Goal: Task Accomplishment & Management: Manage account settings

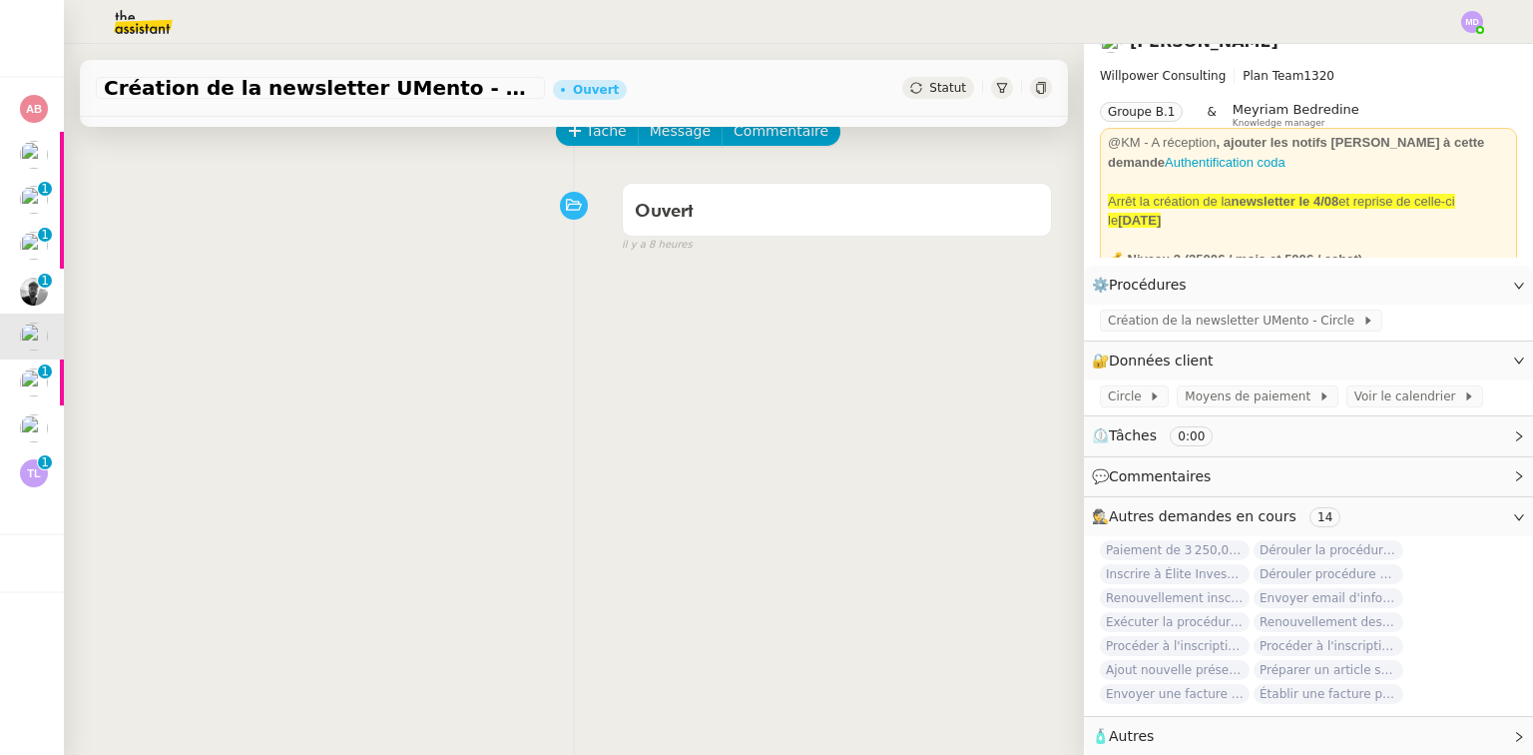
scroll to position [37, 0]
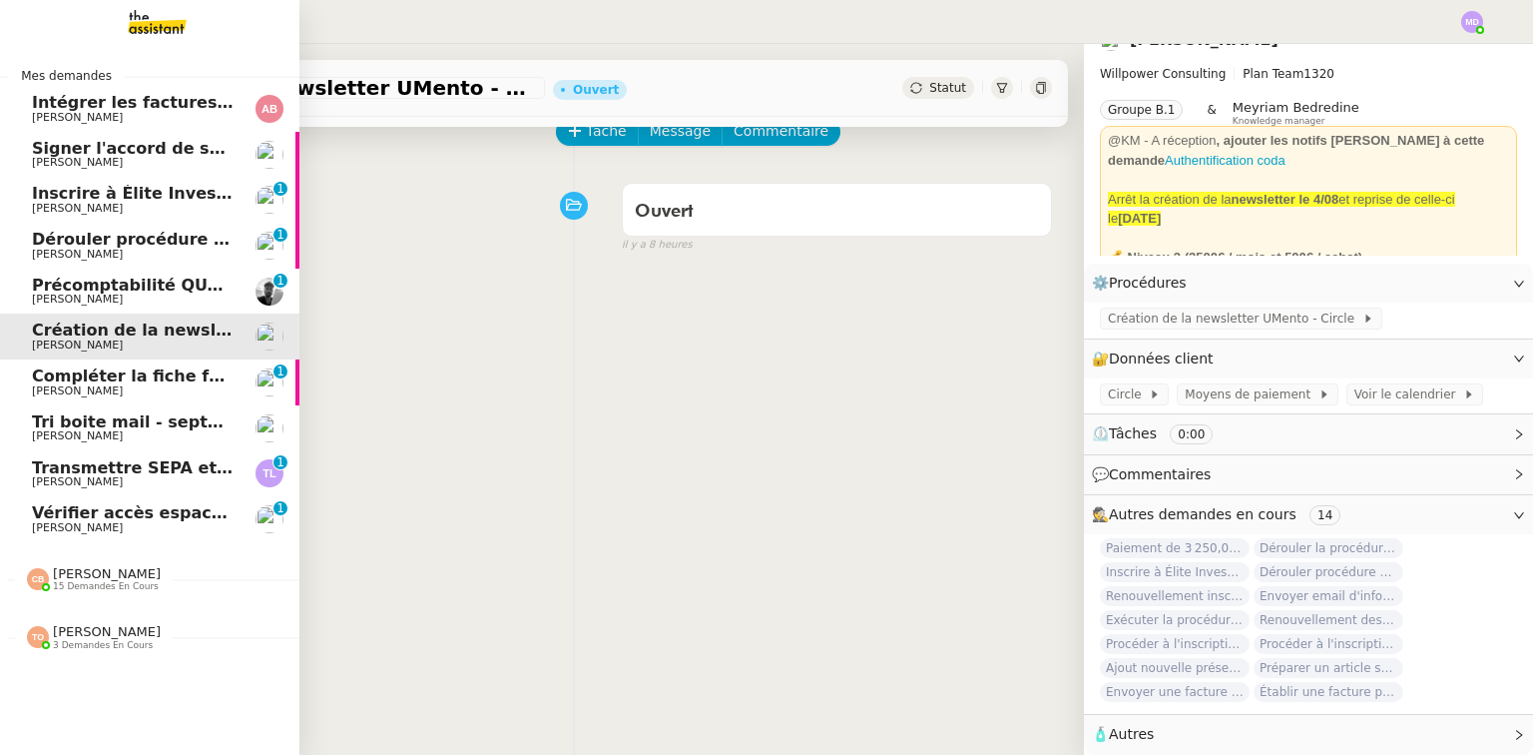
click at [111, 531] on span "[PERSON_NAME]" at bounding box center [77, 527] width 91 height 13
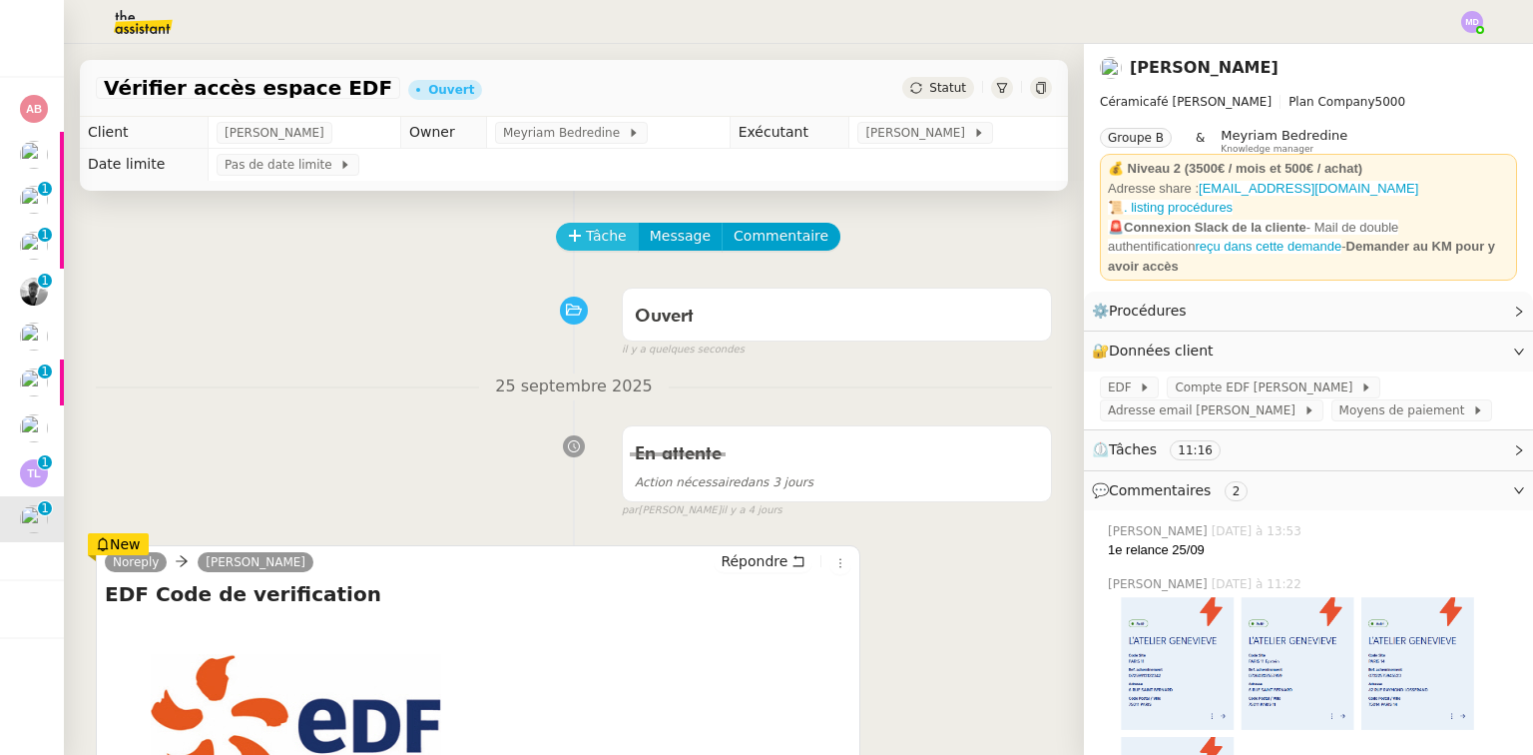
click at [586, 227] on span "Tâche" at bounding box center [606, 236] width 41 height 23
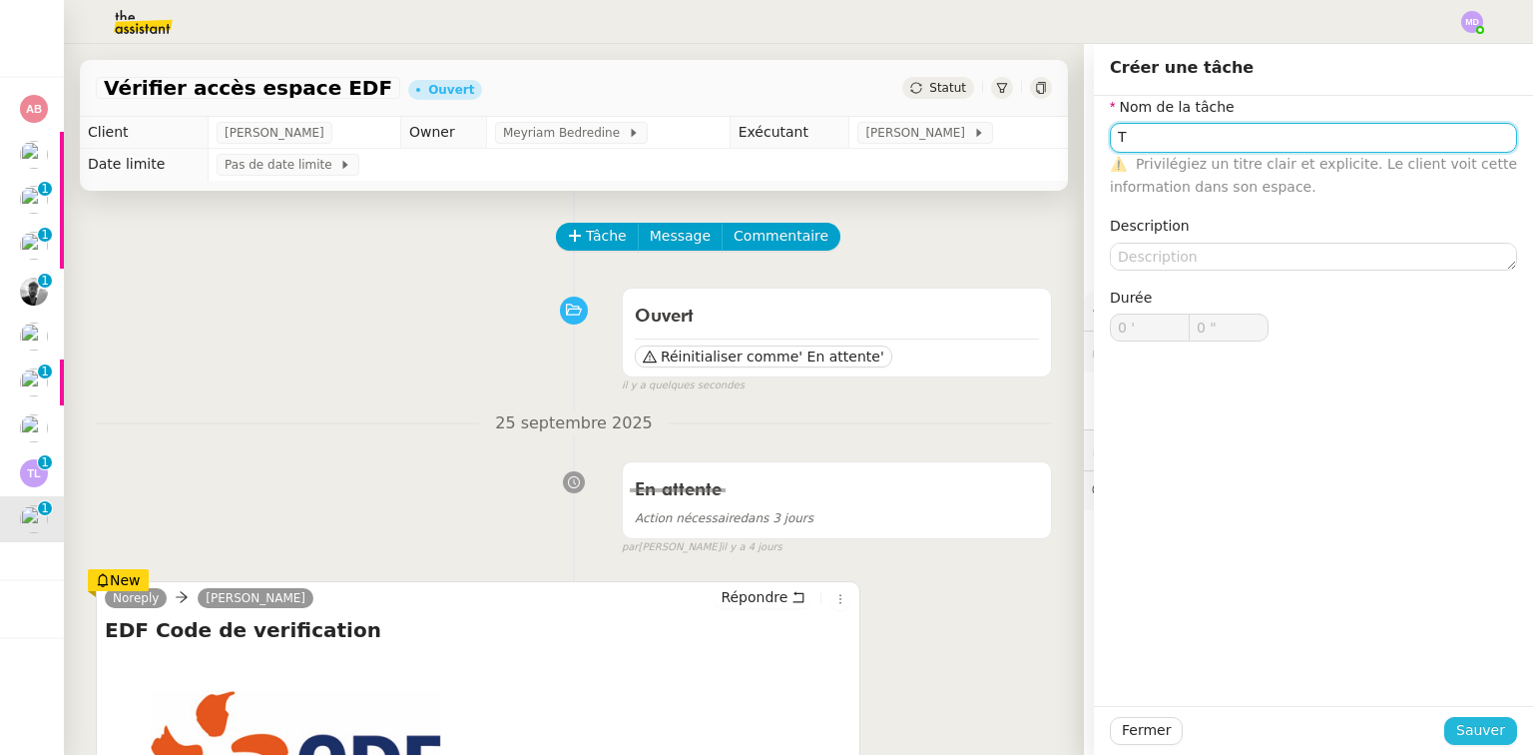
type input "T"
click at [1465, 731] on span "Sauver" at bounding box center [1480, 730] width 49 height 23
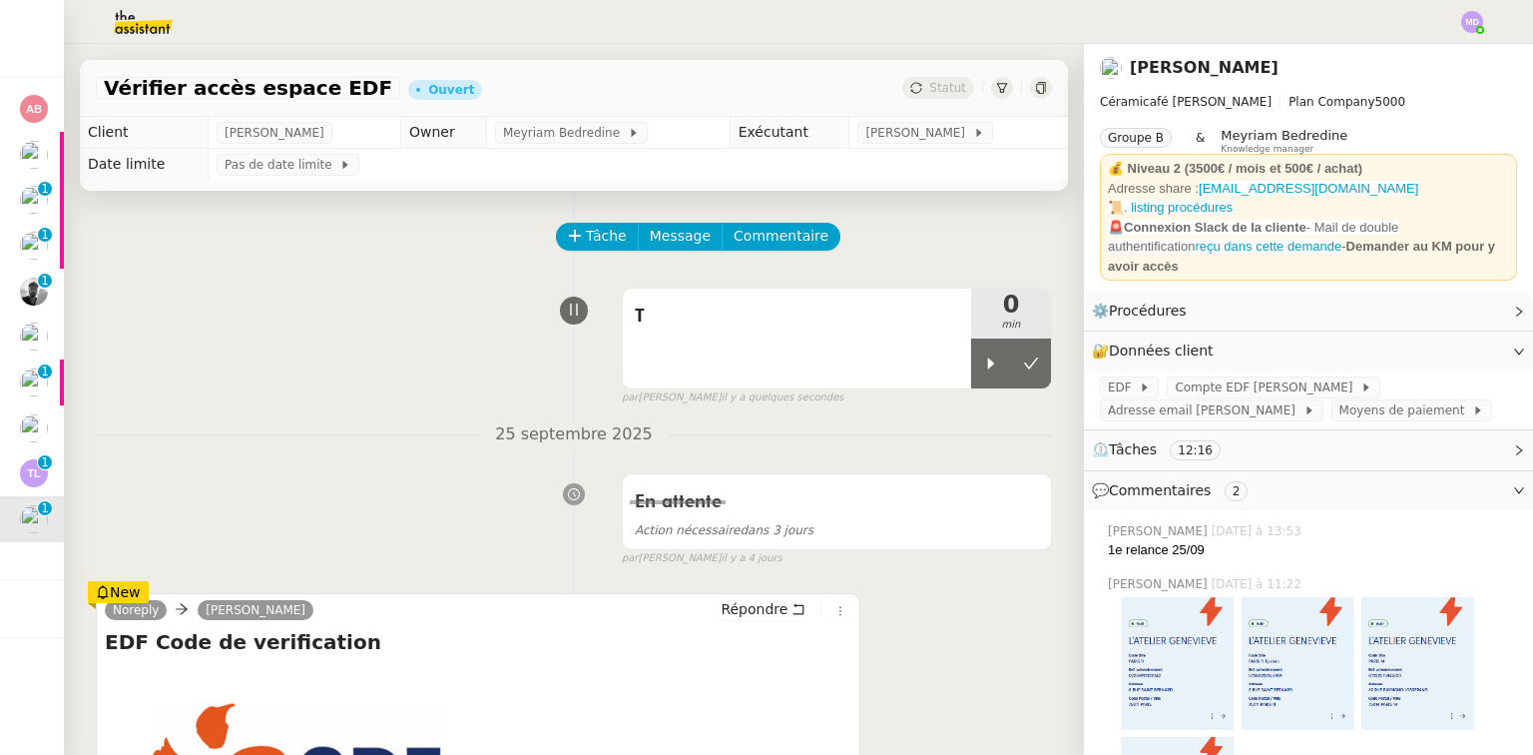
drag, startPoint x: 981, startPoint y: 363, endPoint x: 918, endPoint y: 421, distance: 85.5
click at [974, 365] on div at bounding box center [991, 363] width 40 height 50
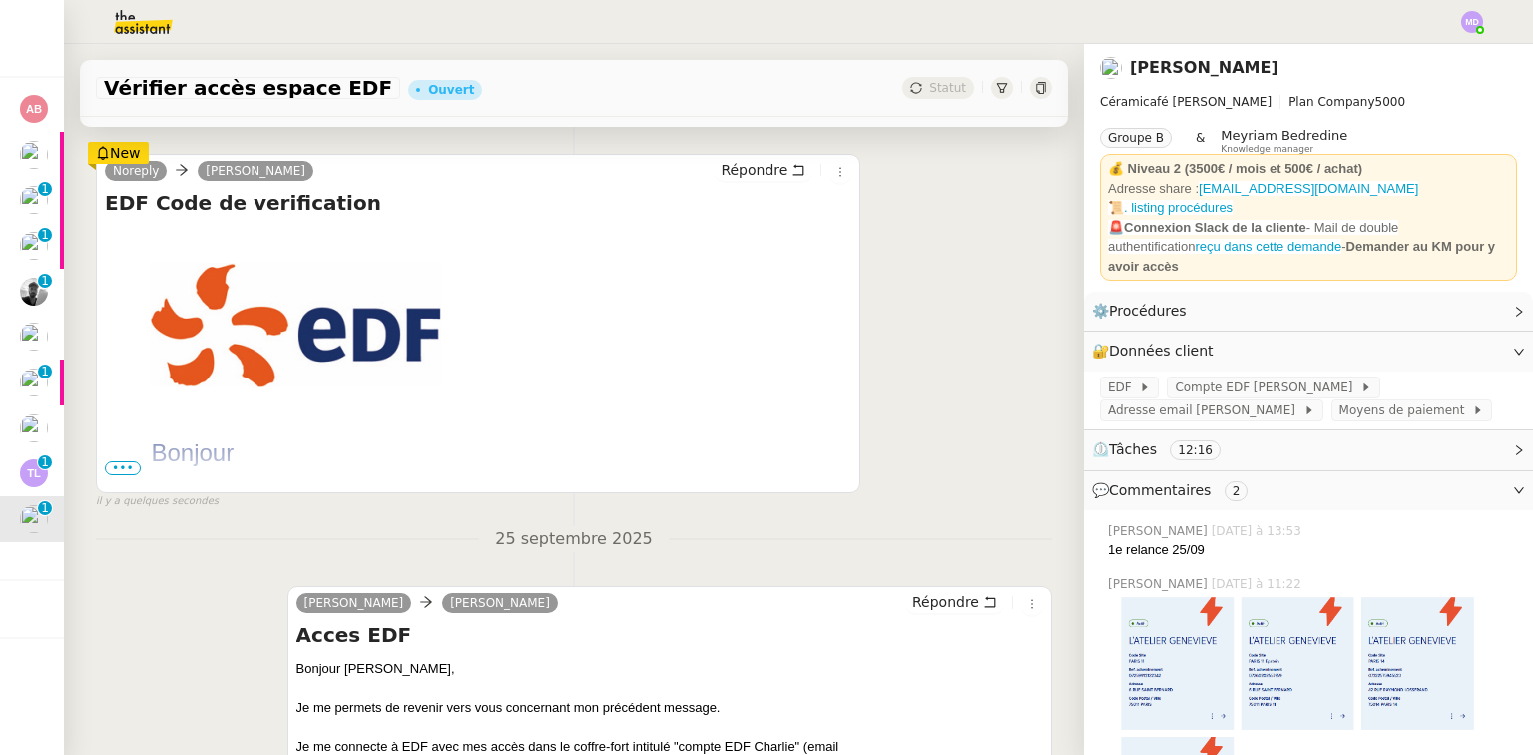
scroll to position [479, 0]
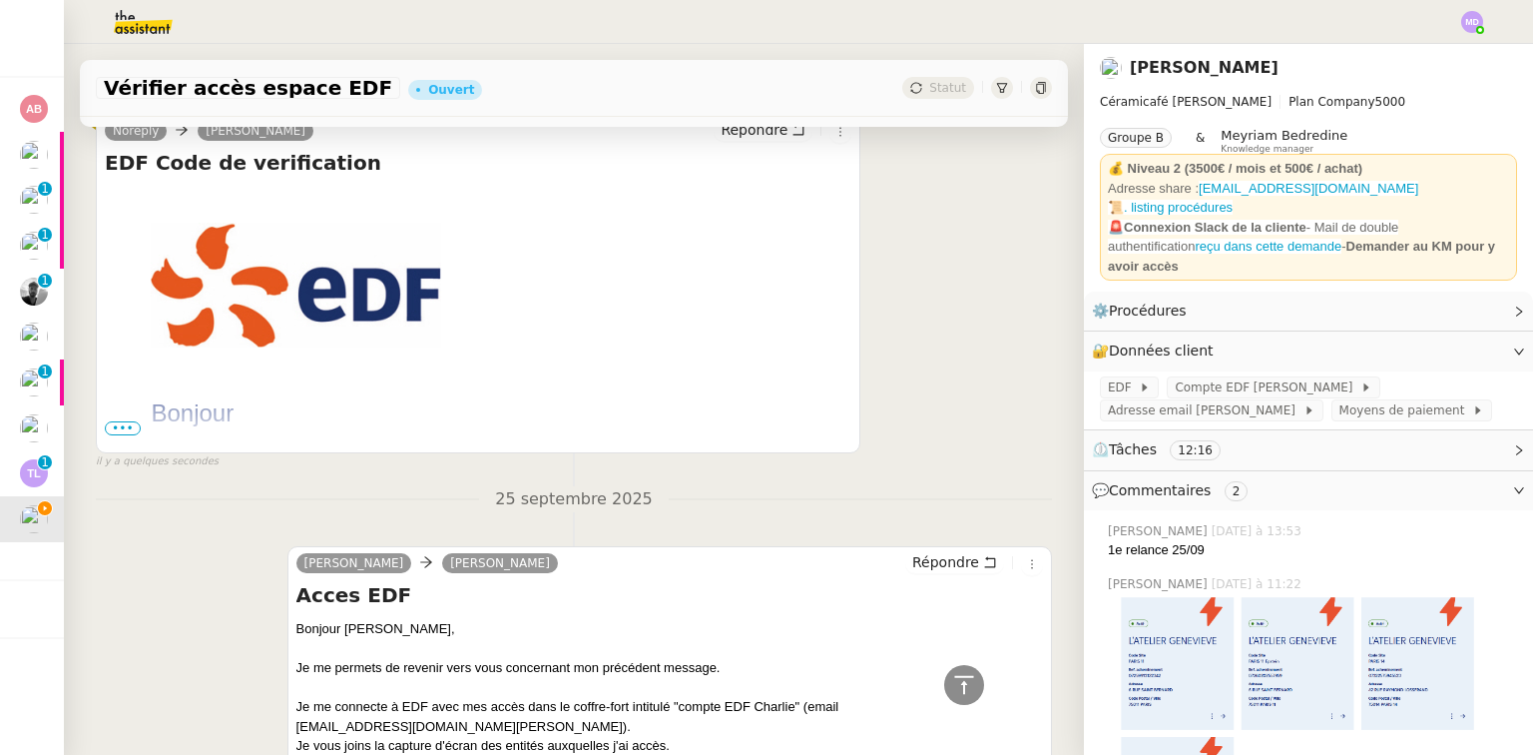
click at [120, 423] on span "•••" at bounding box center [123, 428] width 36 height 14
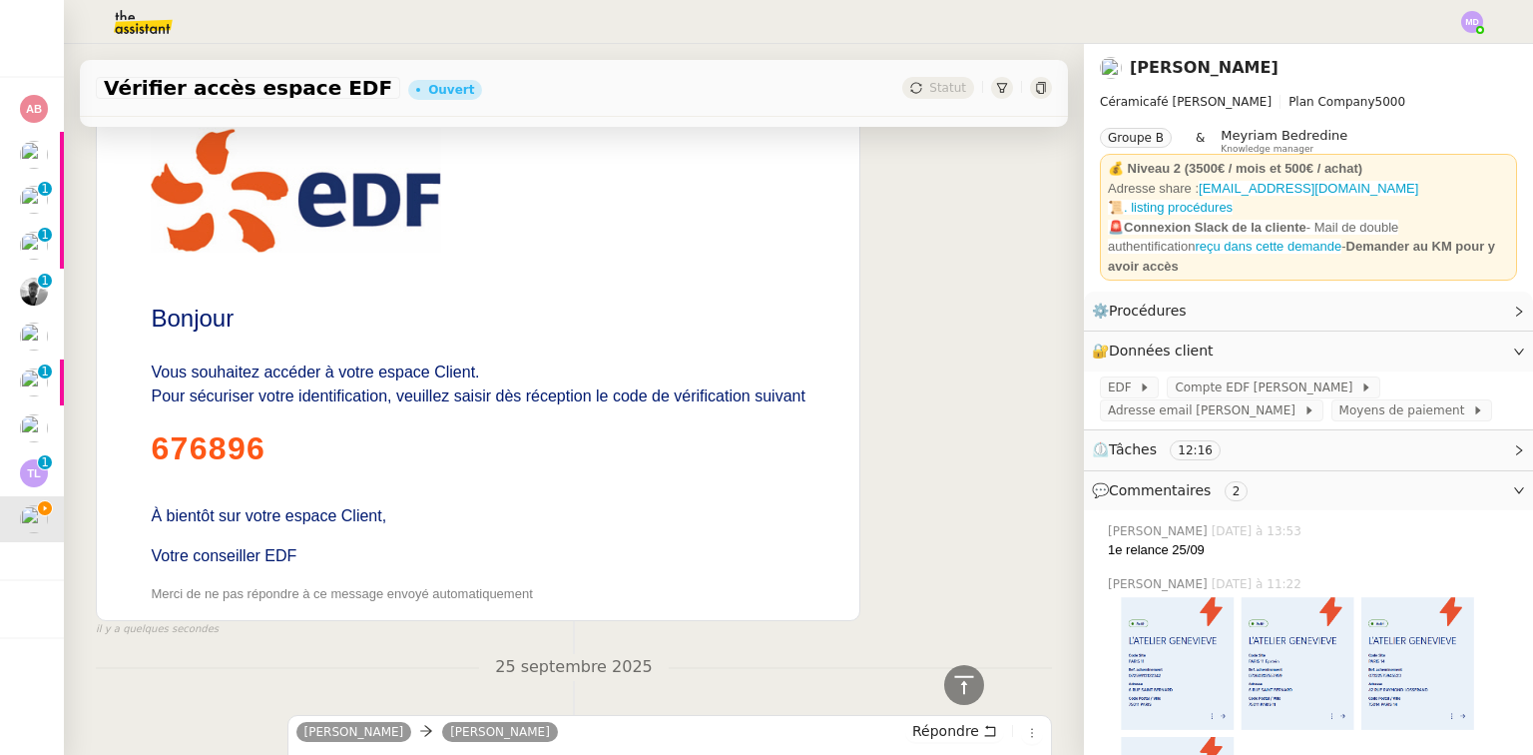
scroll to position [719, 0]
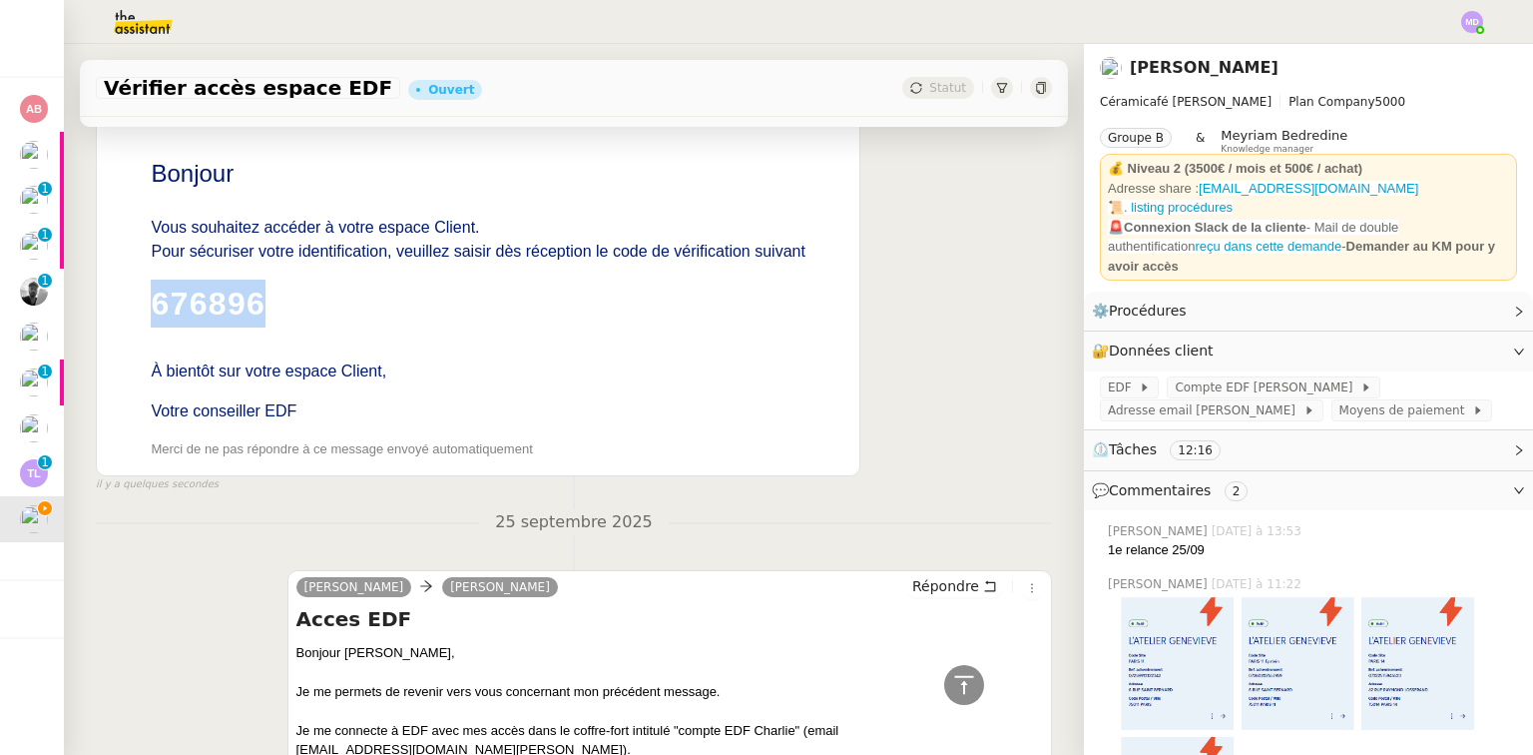
drag, startPoint x: 268, startPoint y: 315, endPoint x: 151, endPoint y: 311, distance: 116.9
click at [151, 311] on p "676896" at bounding box center [478, 303] width 654 height 48
copy p "676896"
click at [254, 530] on nz-divider "25 septembre 2025" at bounding box center [574, 522] width 956 height 27
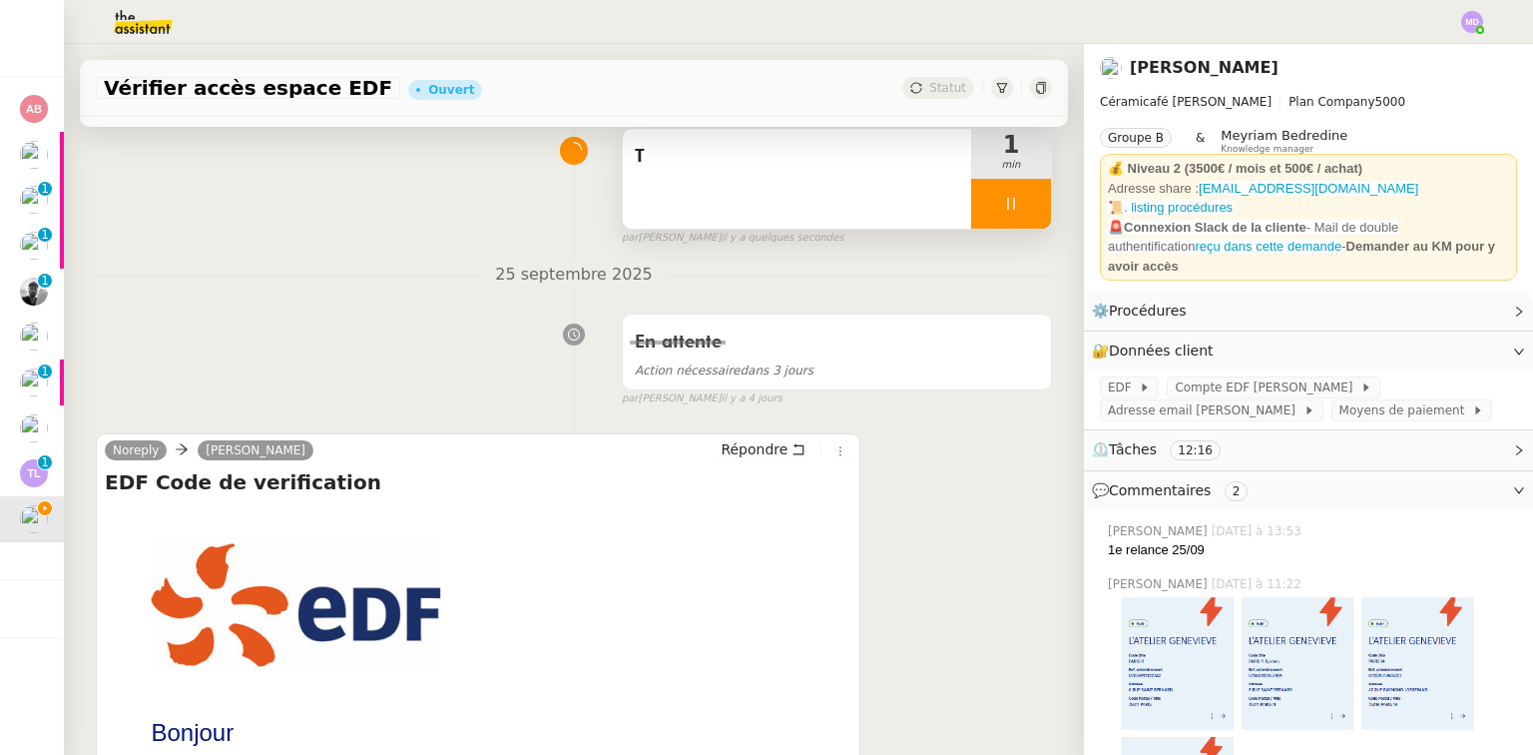
scroll to position [161, 0]
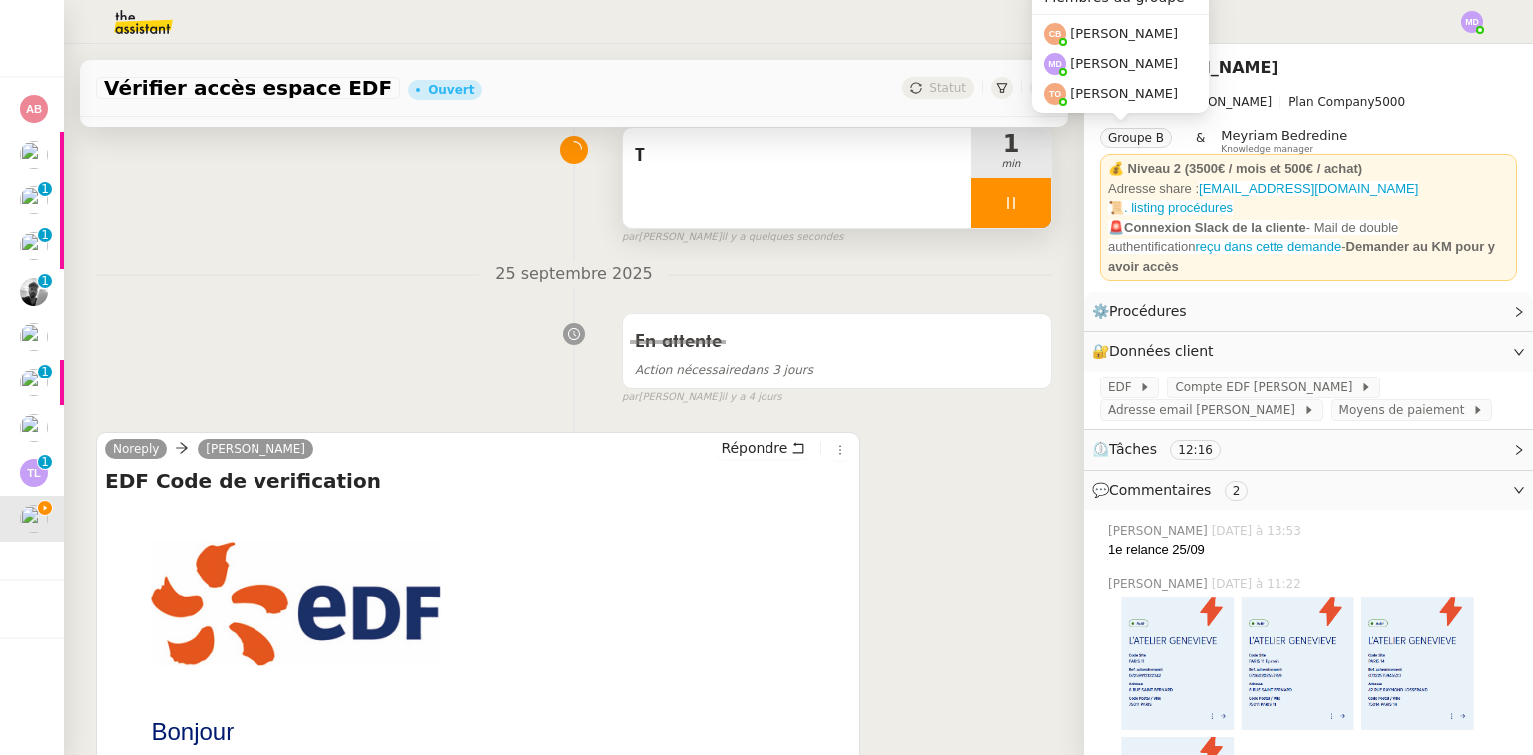
drag, startPoint x: 823, startPoint y: 186, endPoint x: 890, endPoint y: 167, distance: 69.5
click at [824, 184] on div "T" at bounding box center [797, 178] width 348 height 100
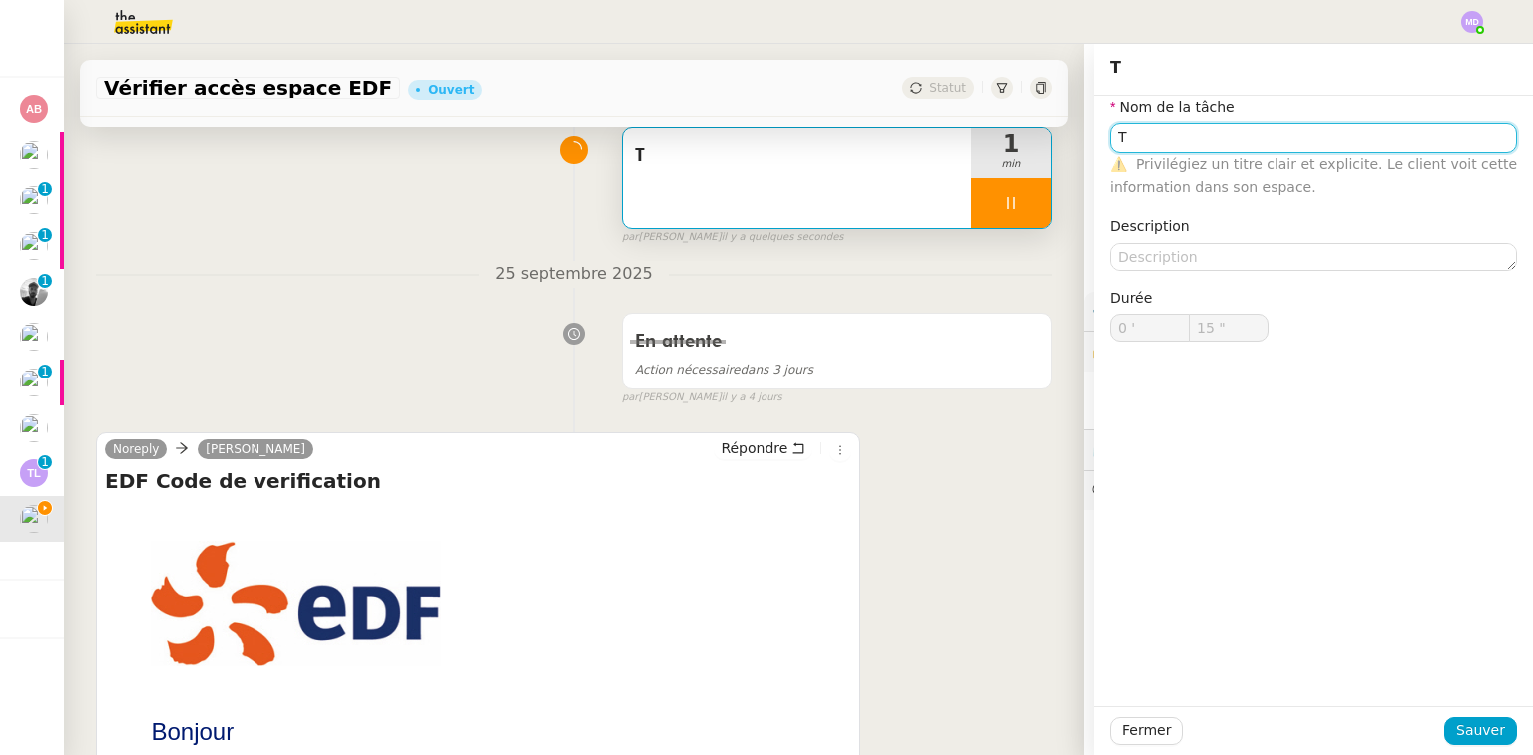
click at [1162, 132] on input "T" at bounding box center [1313, 137] width 407 height 29
type input "Tra"
type input "16 ""
type input "Transmission"
type input "17 ""
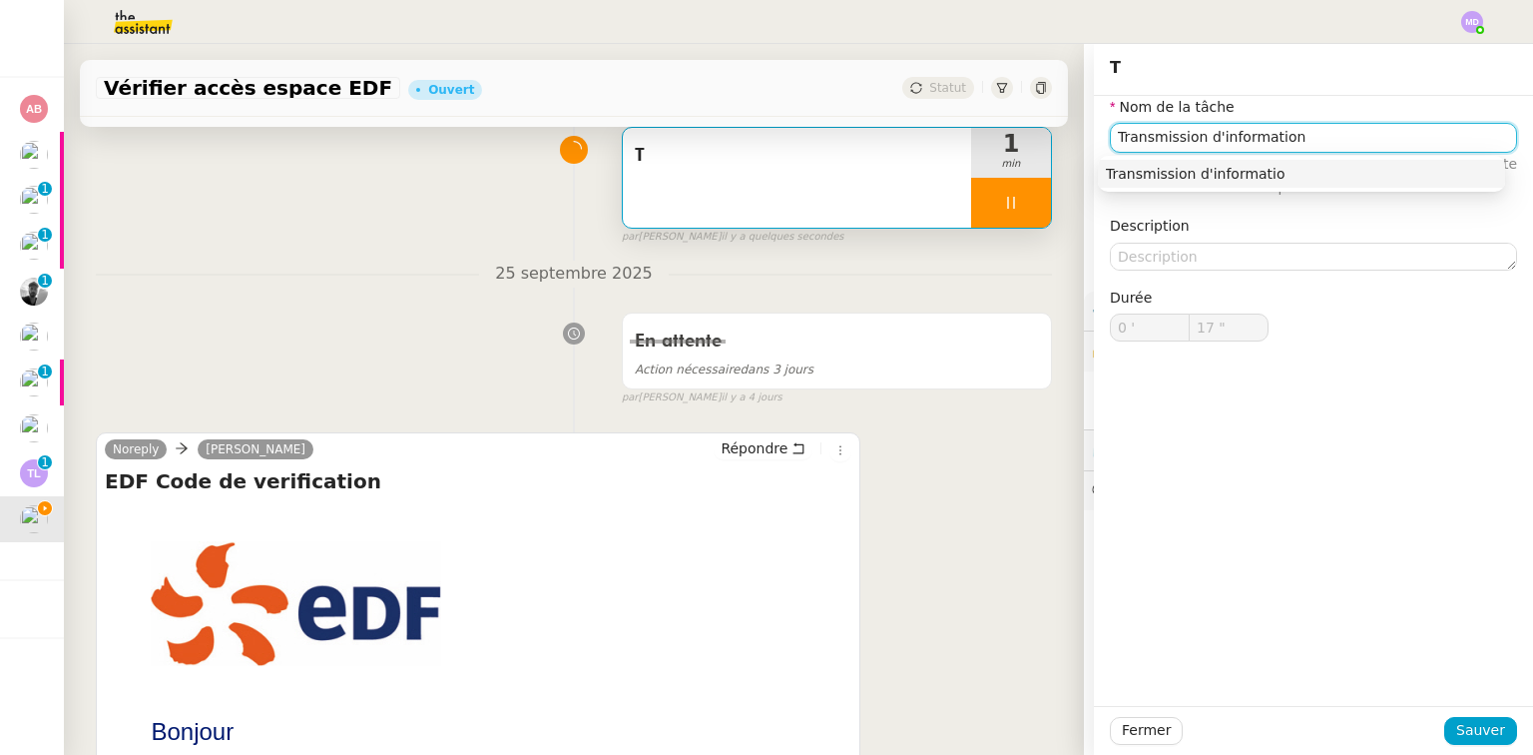
type input "Transmission d'informations"
type input "18 ""
type input "Transmission d'informations"
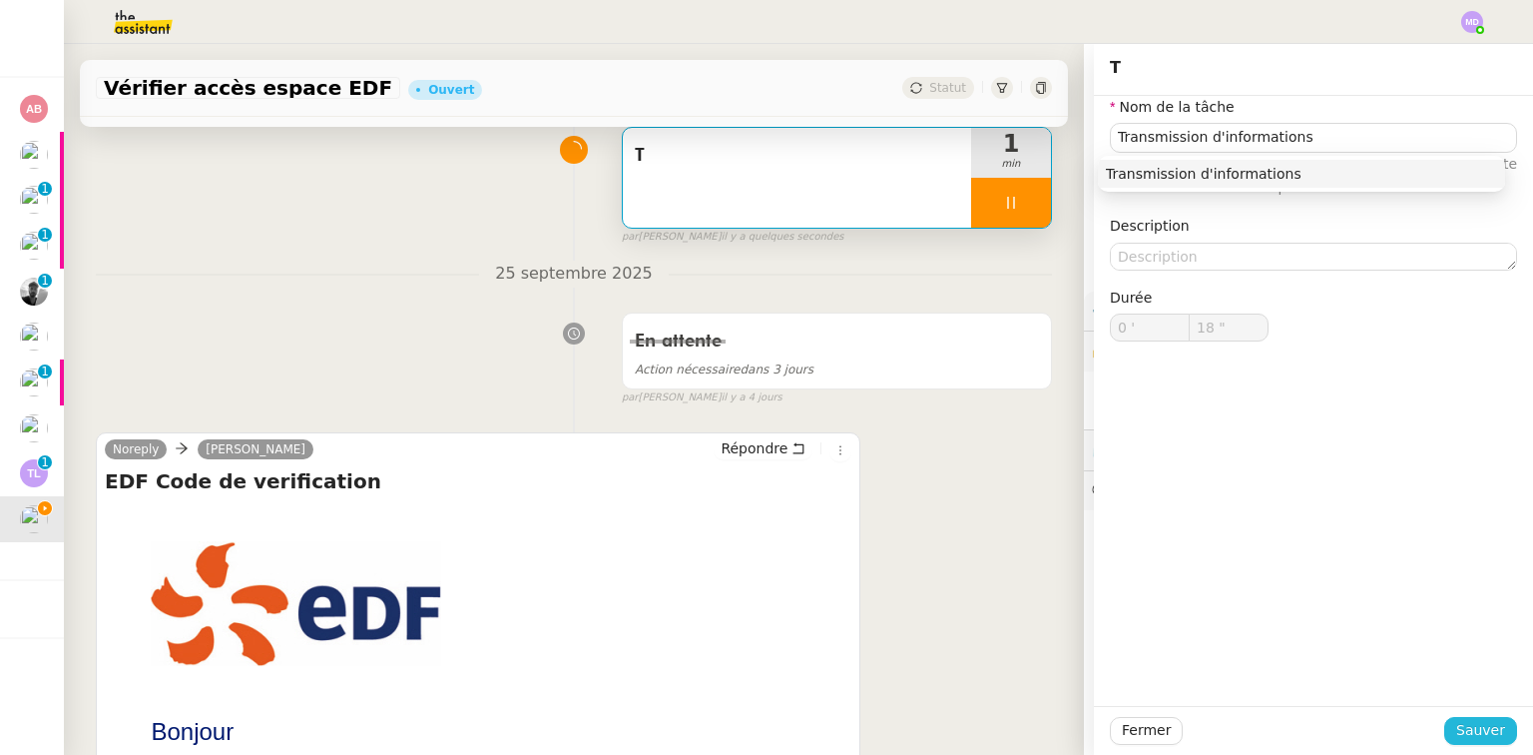
type input "19 ""
click at [1444, 721] on button "Sauver" at bounding box center [1480, 731] width 73 height 28
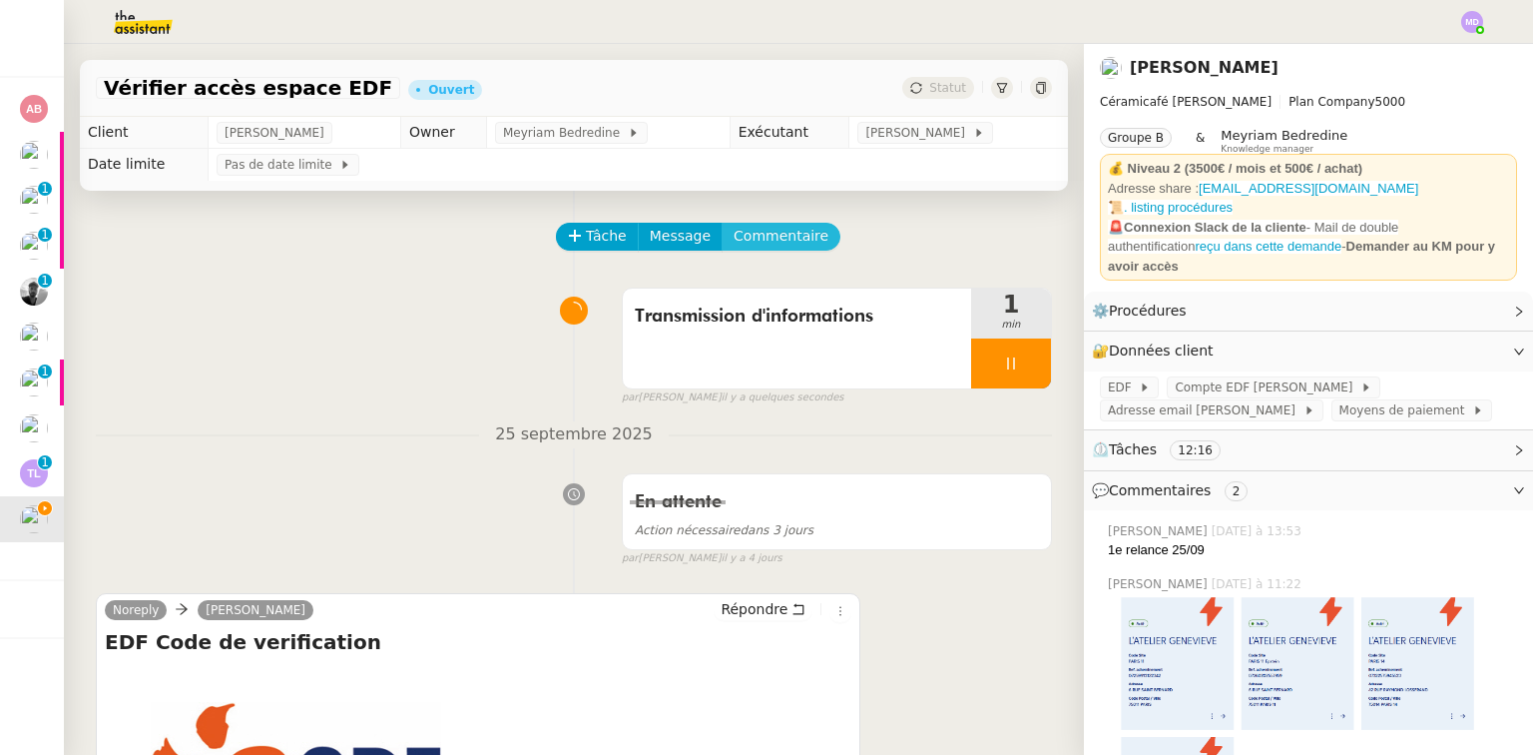
click at [763, 247] on span "Commentaire" at bounding box center [781, 236] width 95 height 23
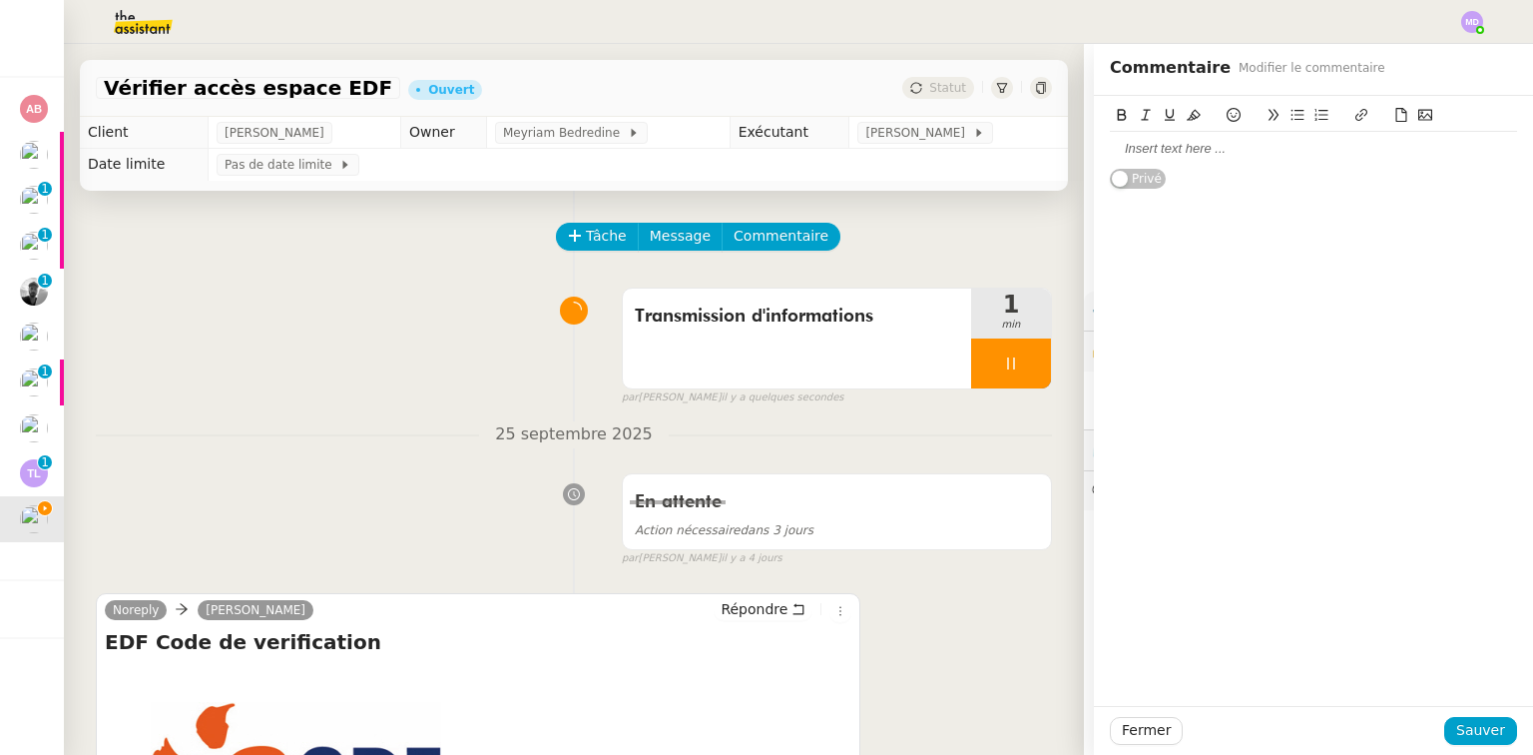
click at [1161, 148] on div at bounding box center [1313, 149] width 407 height 18
click at [1376, 231] on div "je clôture ici car [PERSON_NAME] traite en direct > message sur Slack : Privé" at bounding box center [1313, 401] width 439 height 610
click at [1330, 196] on div at bounding box center [1313, 205] width 407 height 18
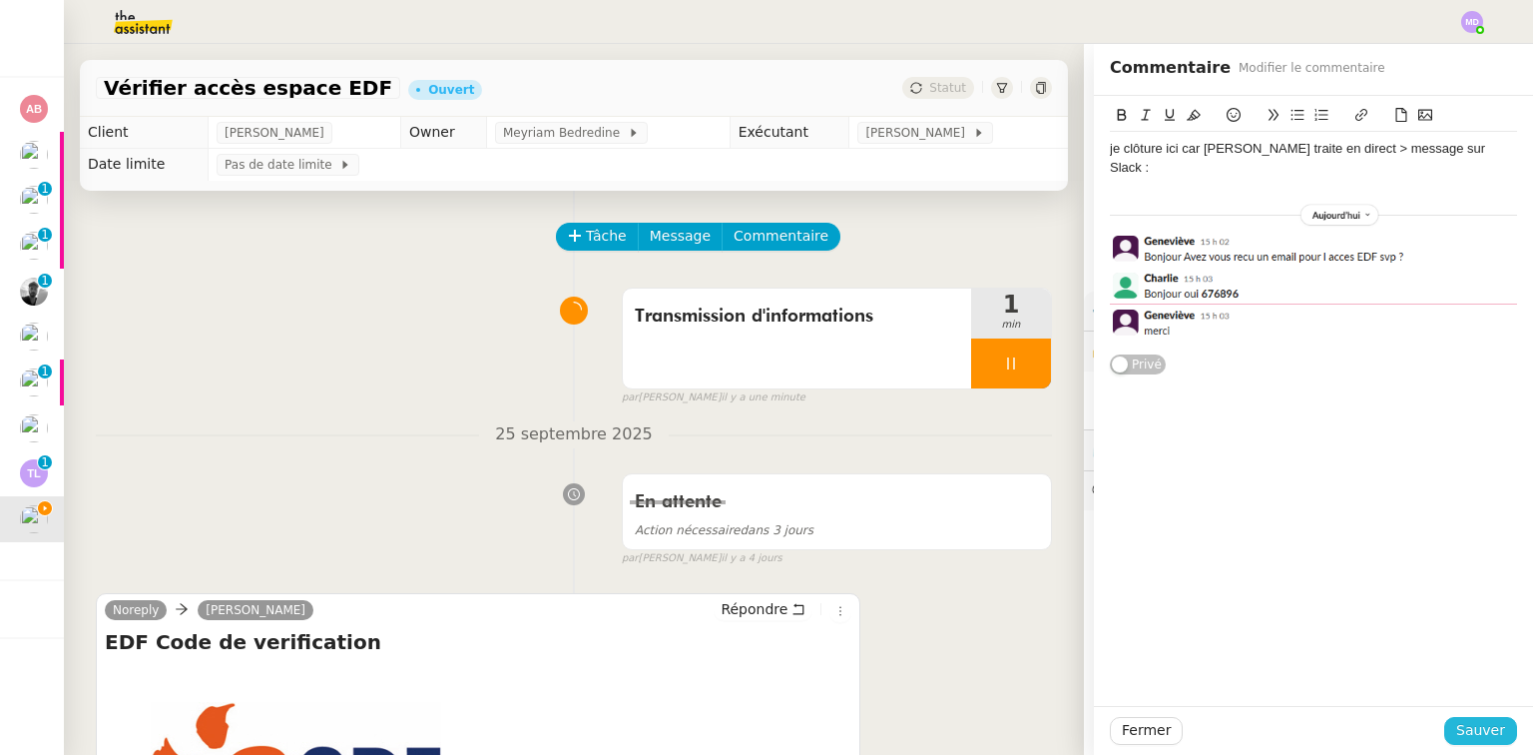
click at [1476, 727] on span "Sauver" at bounding box center [1480, 730] width 49 height 23
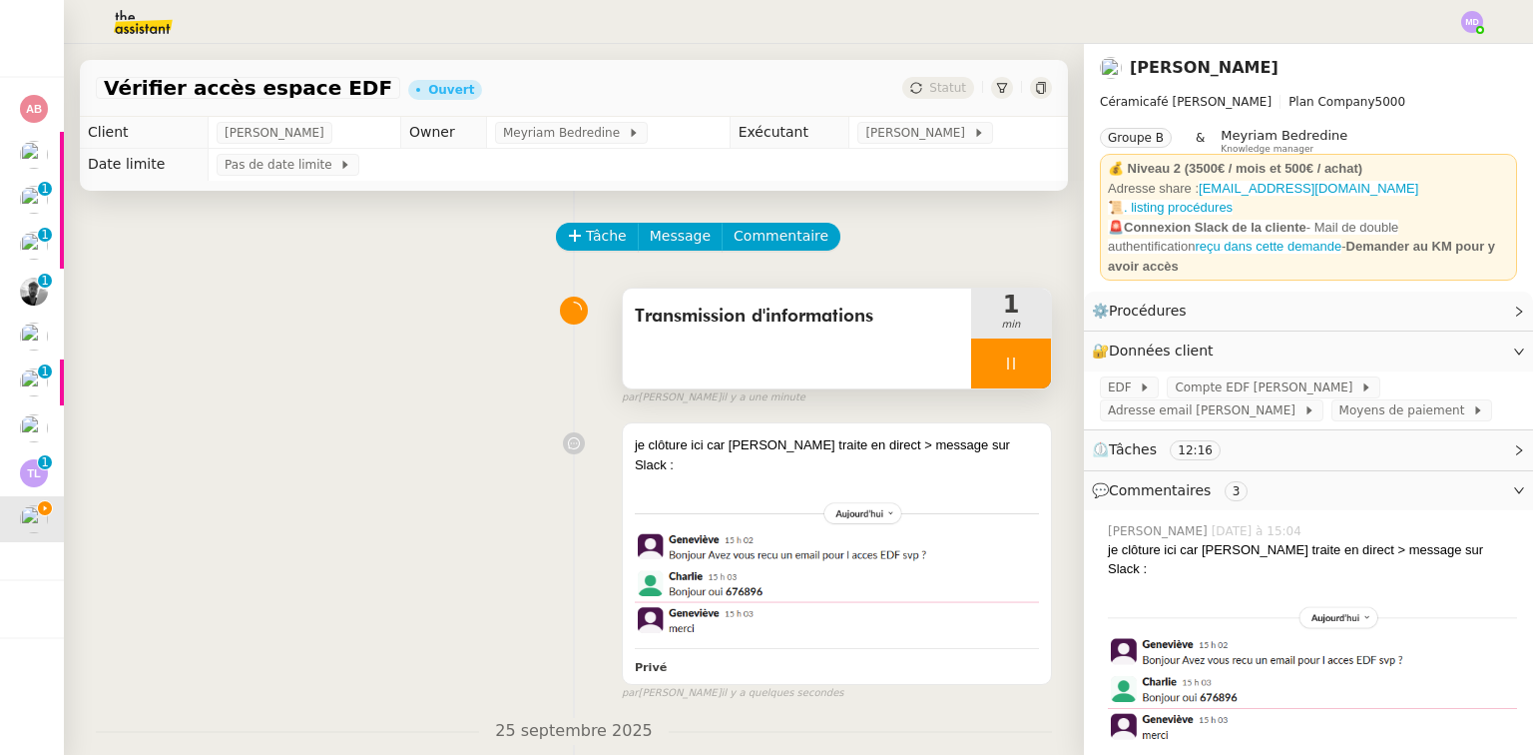
click at [990, 378] on div at bounding box center [1011, 363] width 80 height 50
drag, startPoint x: 1013, startPoint y: 374, endPoint x: 1001, endPoint y: 240, distance: 135.3
click at [1013, 344] on button at bounding box center [1031, 363] width 40 height 50
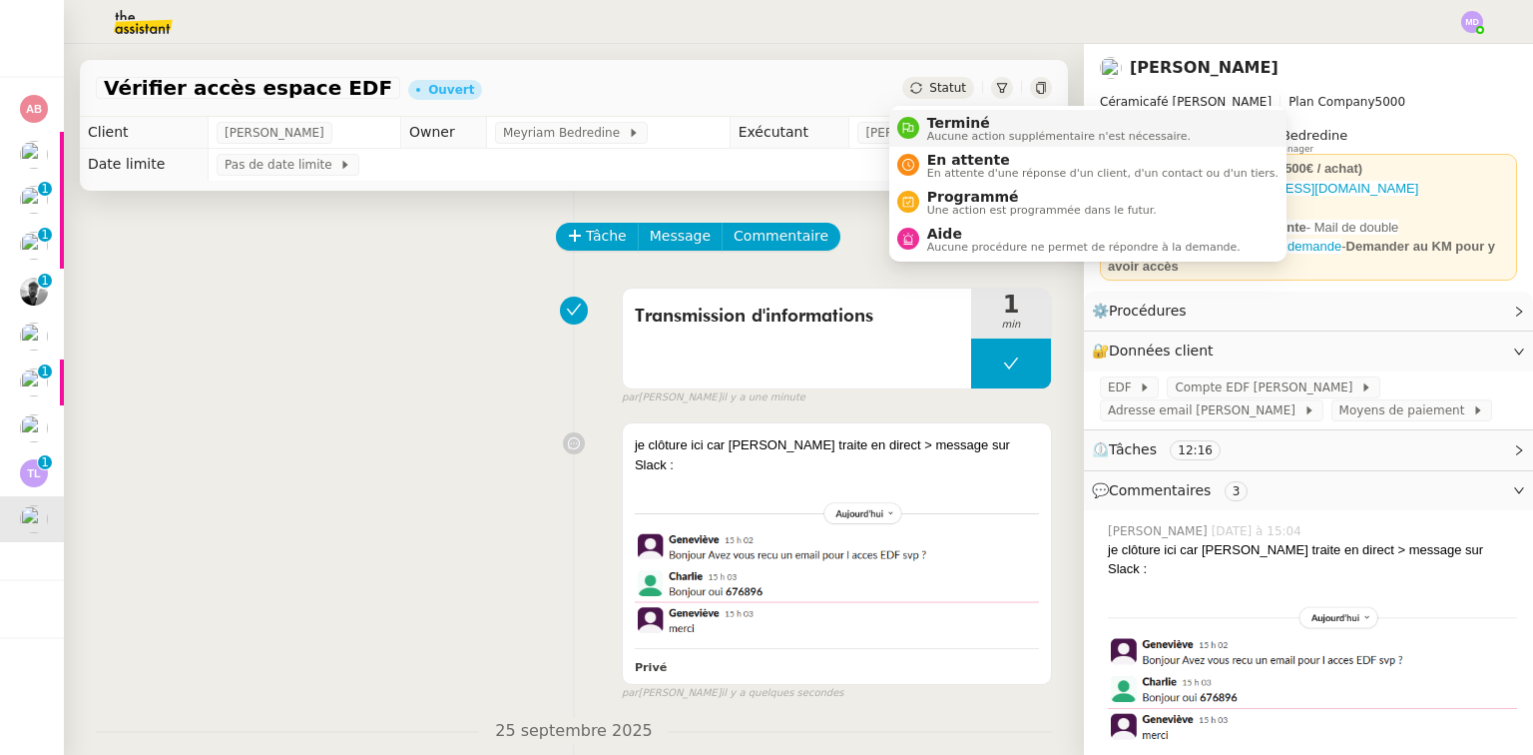
click at [946, 127] on span "Terminé" at bounding box center [1059, 123] width 264 height 16
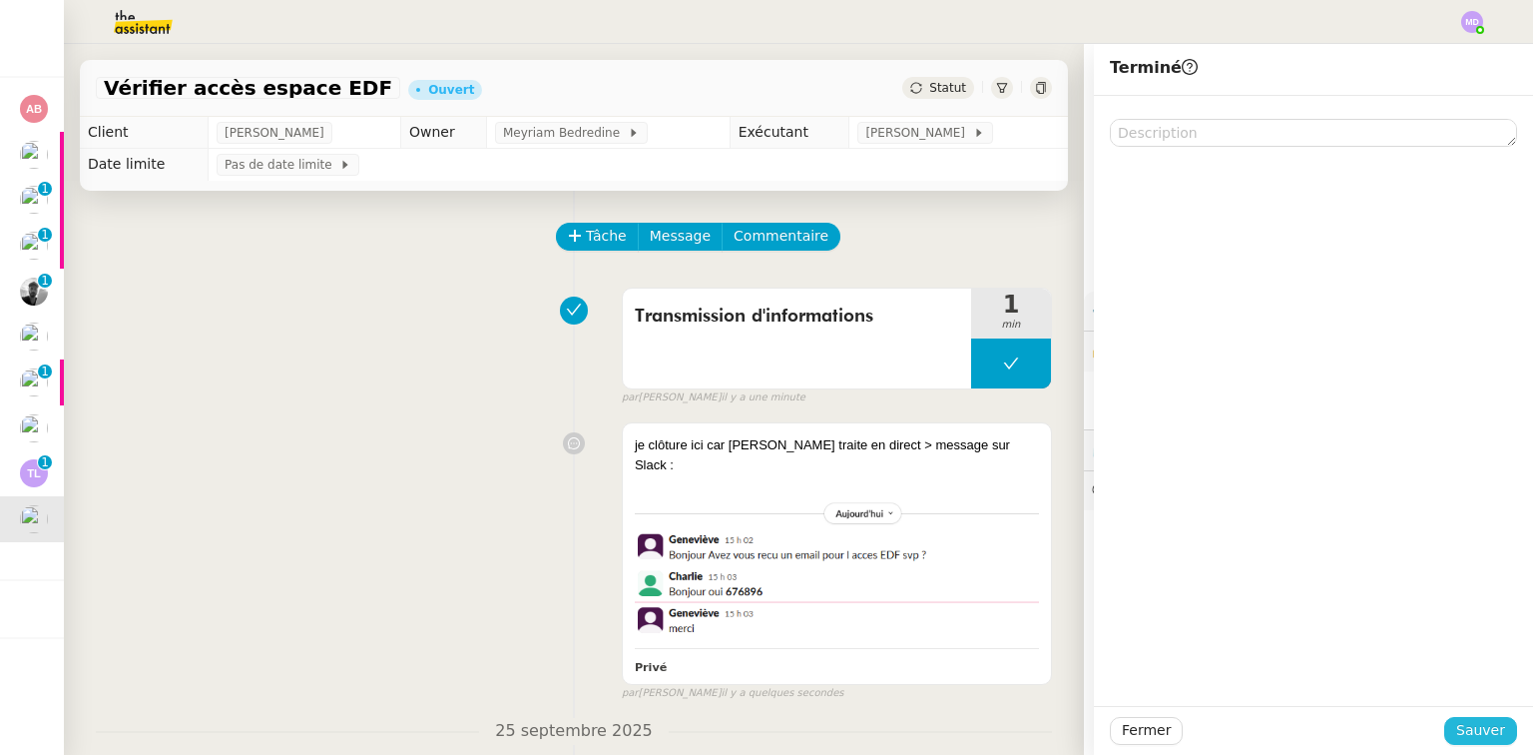
click at [1477, 727] on span "Sauver" at bounding box center [1480, 730] width 49 height 23
